Goal: Task Accomplishment & Management: Complete application form

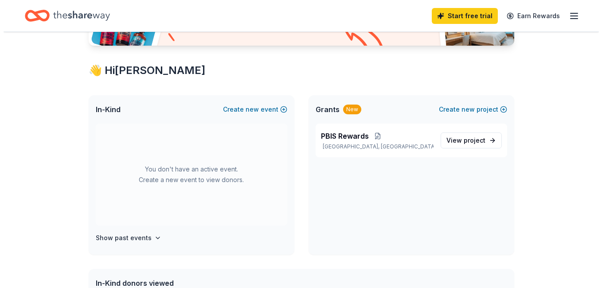
scroll to position [133, 0]
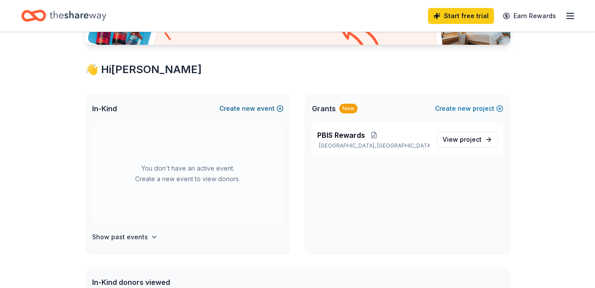
click at [241, 106] on button "Create new event" at bounding box center [251, 108] width 64 height 11
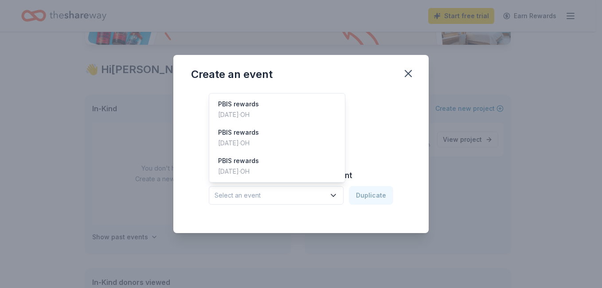
click at [312, 192] on span "Select an event" at bounding box center [270, 195] width 111 height 11
click at [368, 125] on div "Create from scratch Continue or Duplicate an existing event Select an event Dup…" at bounding box center [301, 154] width 220 height 129
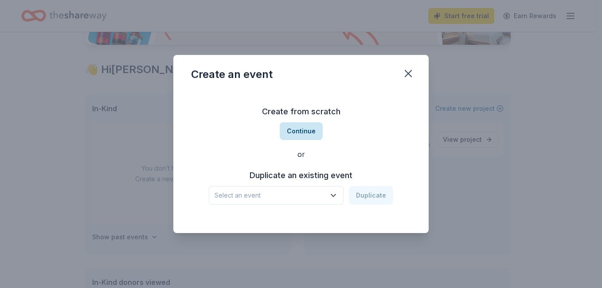
click at [303, 127] on button "Continue" at bounding box center [301, 131] width 43 height 18
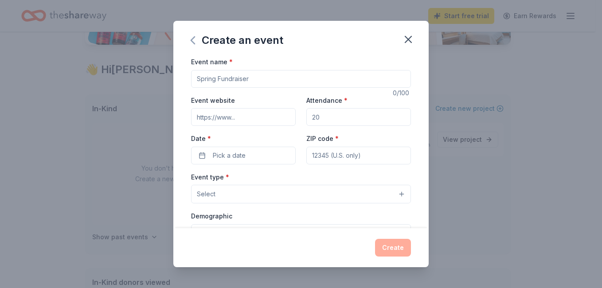
click at [193, 36] on icon "button" at bounding box center [193, 40] width 14 height 14
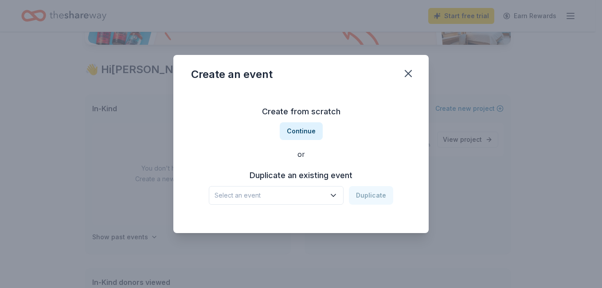
click at [258, 192] on span "Select an event" at bounding box center [270, 195] width 111 height 11
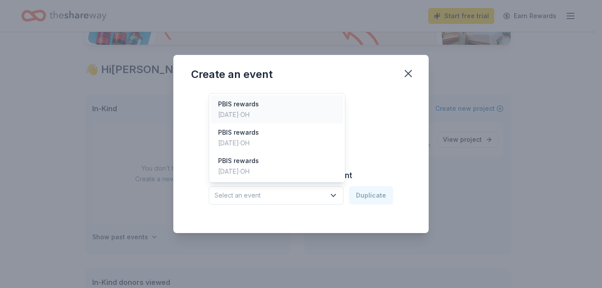
click at [284, 109] on div "PBIS rewards [DATE] · [GEOGRAPHIC_DATA]" at bounding box center [277, 109] width 132 height 28
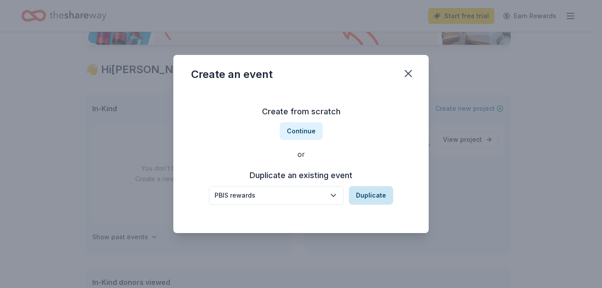
click at [365, 194] on button "Duplicate" at bounding box center [371, 195] width 44 height 19
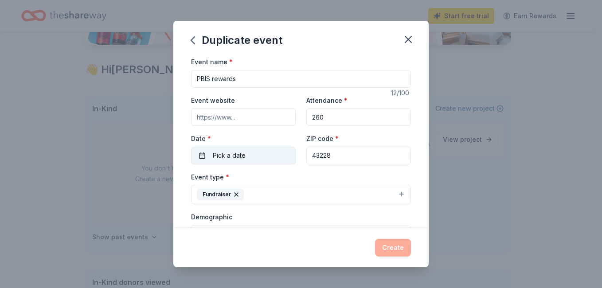
click at [232, 151] on span "Pick a date" at bounding box center [229, 155] width 33 height 11
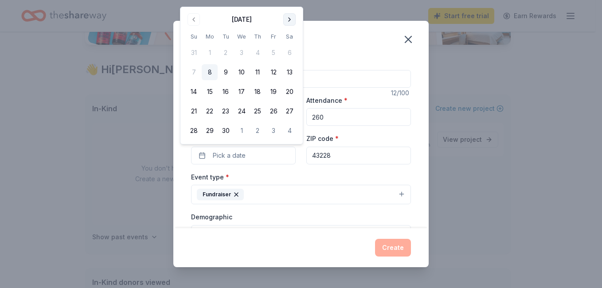
click at [292, 20] on button "Go to next month" at bounding box center [289, 19] width 12 height 12
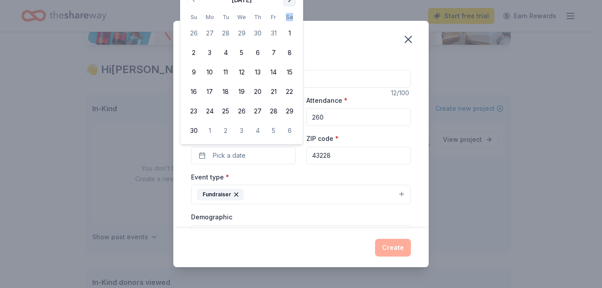
click at [292, 20] on th "Sa" at bounding box center [289, 16] width 16 height 9
click at [292, 5] on button "Go to next month" at bounding box center [289, 0] width 12 height 12
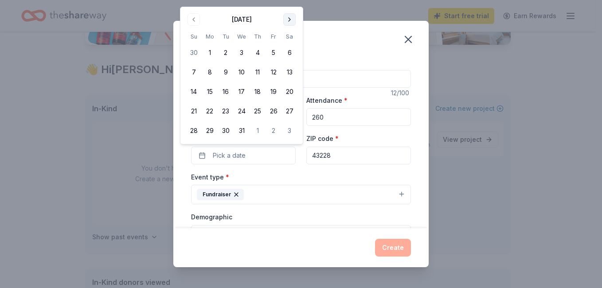
click at [289, 15] on button "Go to next month" at bounding box center [289, 19] width 12 height 12
click at [286, 20] on button "Go to next month" at bounding box center [289, 19] width 12 height 12
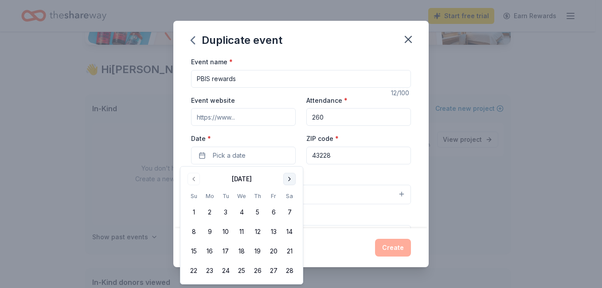
click at [291, 176] on button "Go to next month" at bounding box center [289, 179] width 12 height 12
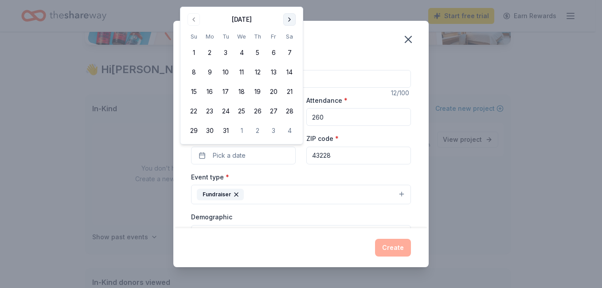
click at [289, 14] on button "Go to next month" at bounding box center [289, 19] width 12 height 12
click at [270, 55] on button "3" at bounding box center [274, 53] width 16 height 16
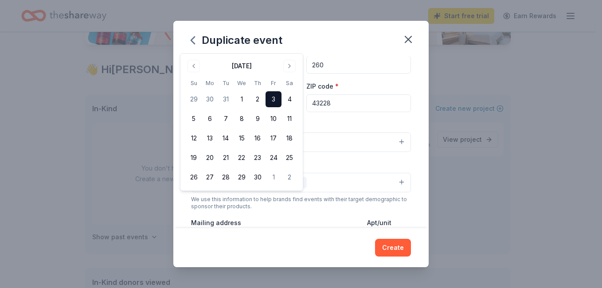
scroll to position [177, 0]
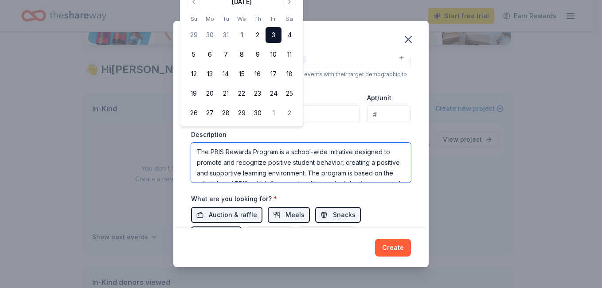
click at [382, 160] on textarea "The PBIS Rewards Program is a school-wide initiative designed to promote and re…" at bounding box center [301, 163] width 220 height 40
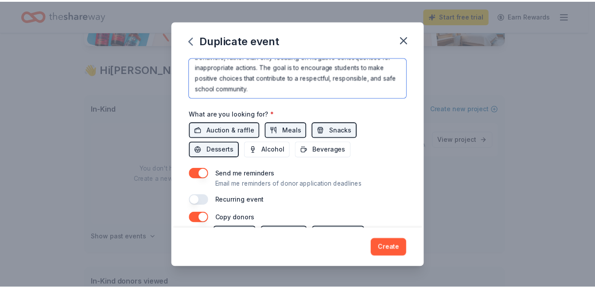
scroll to position [266, 0]
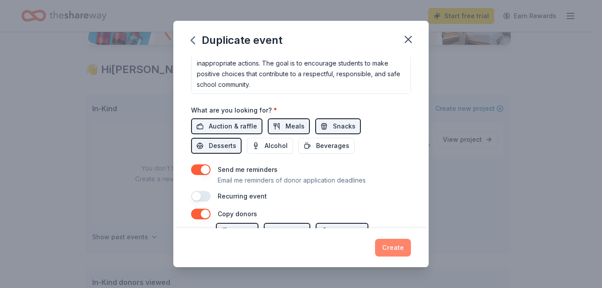
click at [400, 245] on button "Create" at bounding box center [393, 248] width 36 height 18
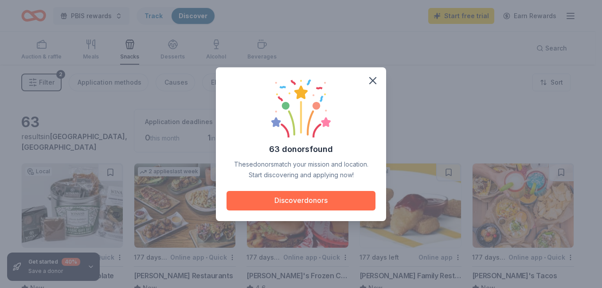
click at [277, 195] on button "Discover donors" at bounding box center [301, 201] width 149 height 20
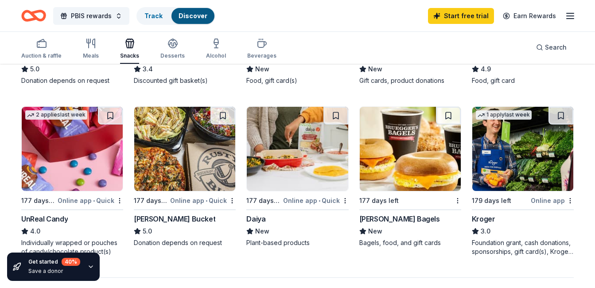
scroll to position [576, 0]
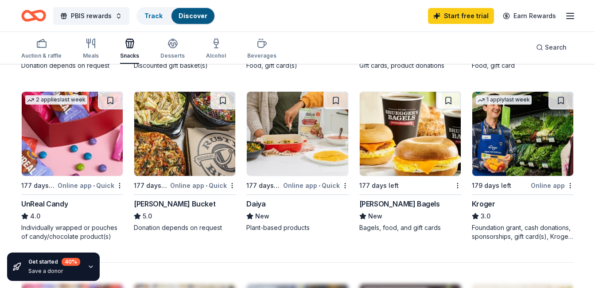
click at [396, 142] on img at bounding box center [410, 134] width 101 height 84
click at [398, 130] on img at bounding box center [410, 134] width 101 height 84
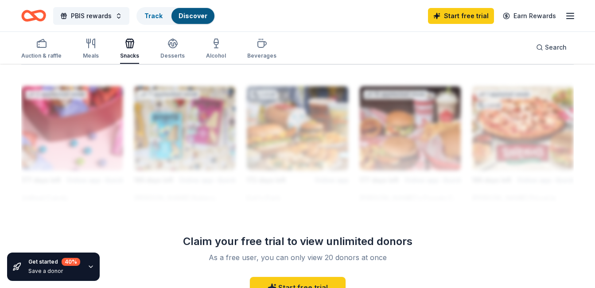
scroll to position [621, 0]
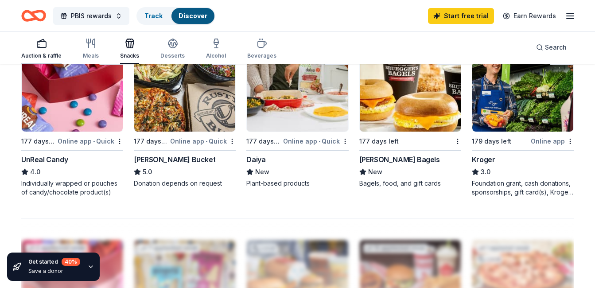
click at [44, 44] on icon "button" at bounding box center [41, 43] width 11 height 11
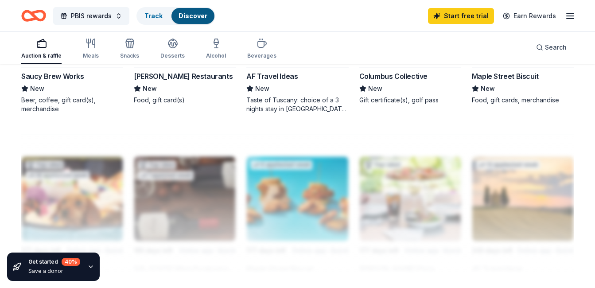
scroll to position [709, 0]
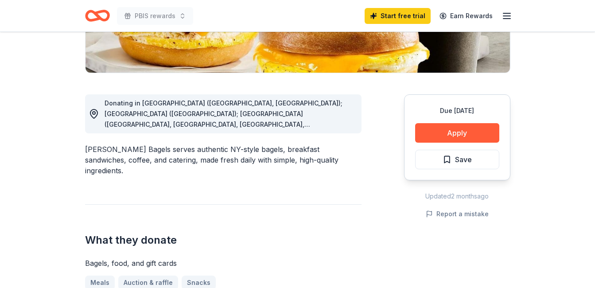
scroll to position [310, 0]
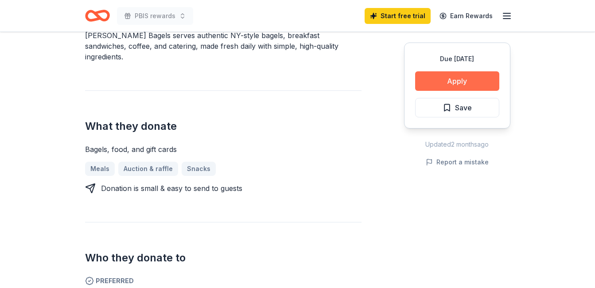
click at [469, 79] on button "Apply" at bounding box center [457, 81] width 84 height 20
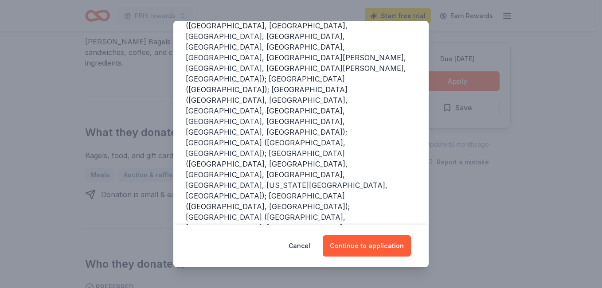
scroll to position [160, 0]
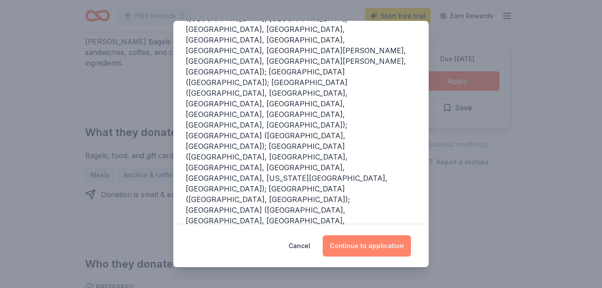
click at [354, 242] on button "Continue to application" at bounding box center [367, 245] width 88 height 21
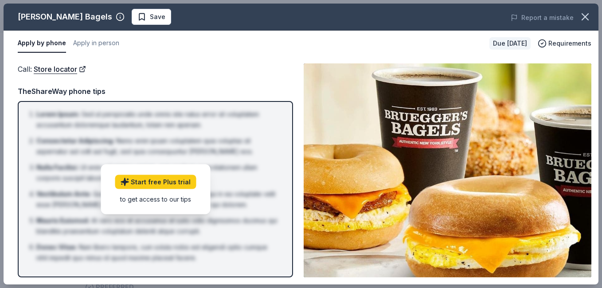
click at [175, 137] on li "Consectetur Adipiscing : Nemo enim ipsam voluptatem quia voluptas sit aspernatu…" at bounding box center [157, 146] width 243 height 21
click at [245, 78] on div "Call : Store locator TheShareWay phone tips Lorem Ipsum : Sed ut perspiciatis u…" at bounding box center [155, 170] width 275 height 214
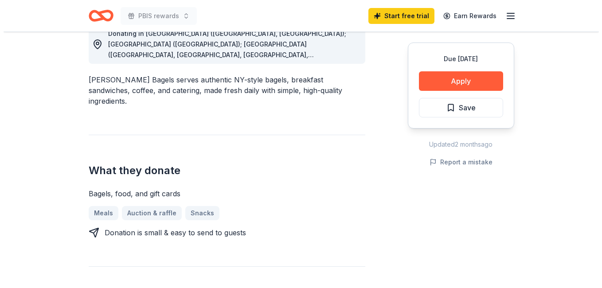
scroll to position [177, 0]
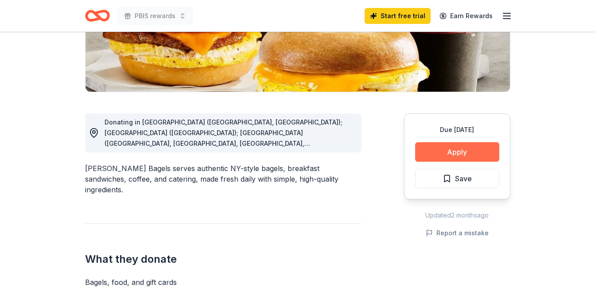
click at [434, 145] on button "Apply" at bounding box center [457, 152] width 84 height 20
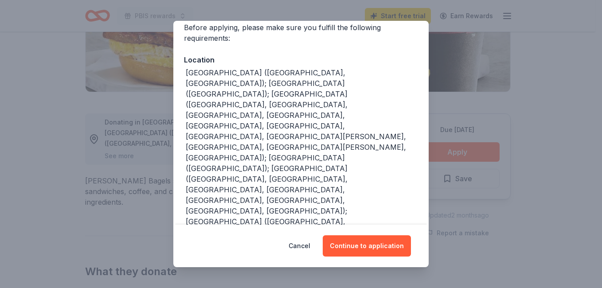
scroll to position [89, 0]
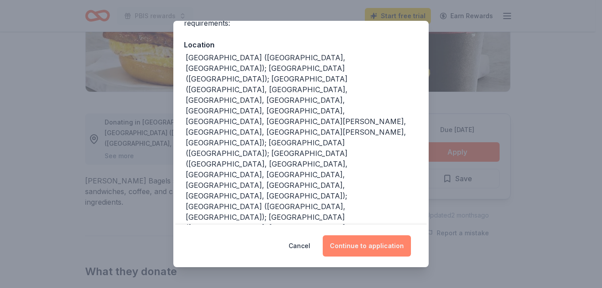
click at [364, 246] on button "Continue to application" at bounding box center [367, 245] width 88 height 21
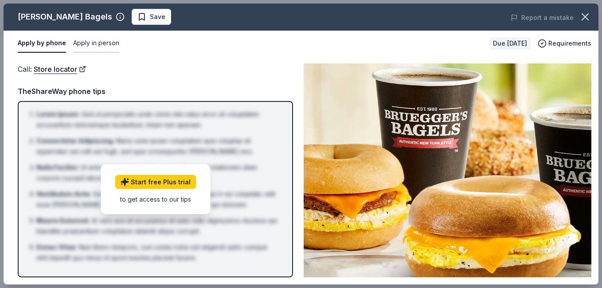
click at [82, 43] on button "Apply in person" at bounding box center [96, 43] width 46 height 19
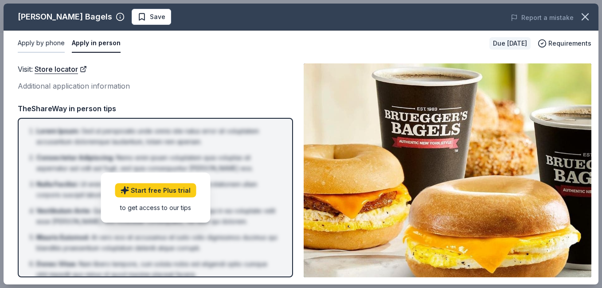
click at [48, 39] on button "Apply by phone" at bounding box center [41, 43] width 47 height 19
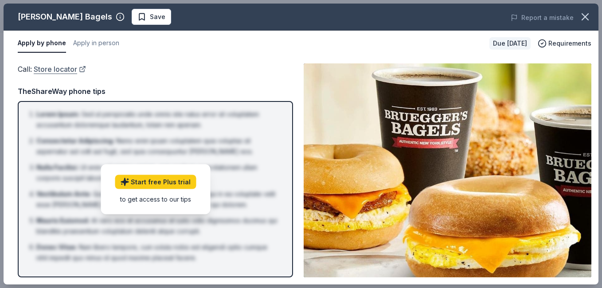
click at [53, 70] on link "Store locator" at bounding box center [60, 69] width 52 height 12
